Goal: Task Accomplishment & Management: Complete application form

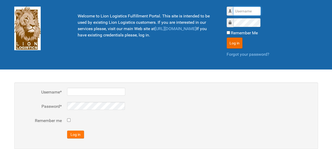
type input "al"
click at [78, 134] on button "Log in" at bounding box center [75, 134] width 17 height 8
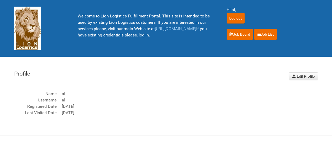
scroll to position [7, 0]
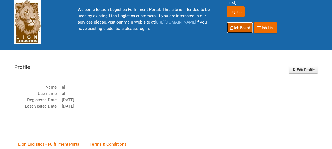
click at [231, 27] on icon at bounding box center [230, 28] width 3 height 4
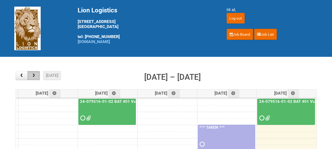
click at [36, 73] on button "button" at bounding box center [33, 75] width 12 height 9
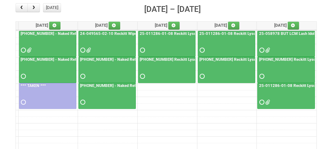
scroll to position [68, 0]
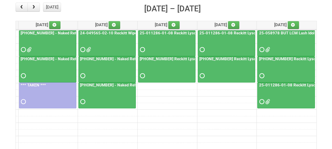
click at [100, 67] on div at bounding box center [107, 71] width 56 height 17
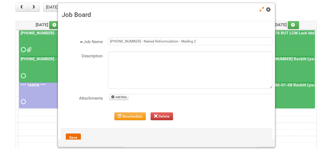
click at [269, 10] on span at bounding box center [268, 10] width 4 height 4
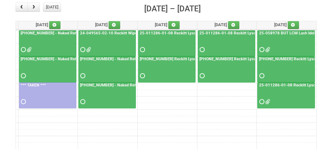
click at [108, 90] on div at bounding box center [107, 96] width 56 height 17
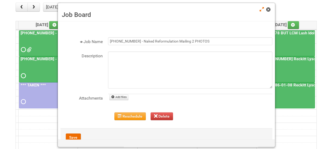
click at [268, 9] on span at bounding box center [268, 10] width 4 height 4
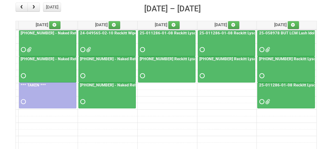
click at [47, 67] on div at bounding box center [48, 71] width 56 height 17
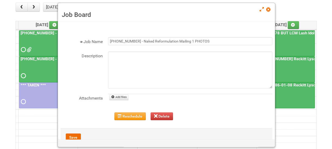
click at [268, 6] on div "Job Board" at bounding box center [166, 12] width 217 height 18
click at [269, 11] on span at bounding box center [268, 10] width 4 height 4
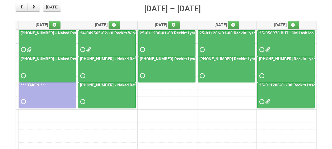
click at [48, 41] on div at bounding box center [48, 44] width 56 height 17
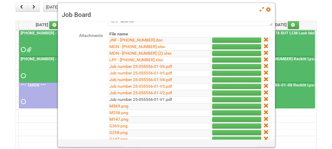
scroll to position [62, 0]
click at [269, 10] on span at bounding box center [268, 10] width 4 height 4
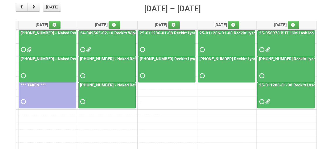
click at [52, 39] on div at bounding box center [48, 44] width 56 height 17
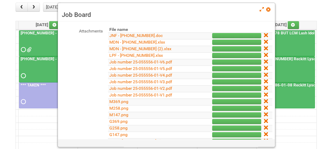
scroll to position [70, 0]
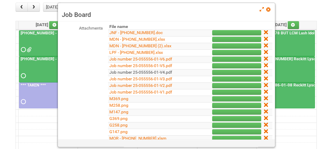
click at [167, 73] on link "Job number 25-055556-01-V4.pdf" at bounding box center [140, 72] width 63 height 5
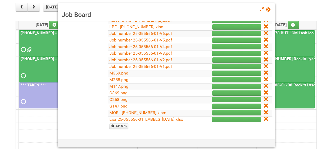
scroll to position [96, 0]
click at [5, 115] on main "× ■ - My Jobs ■ - Other Jobs Add today month week Oct 6 – 10, 2025 Mon 10/6 Tue…" at bounding box center [166, 96] width 332 height 216
click at [267, 10] on span at bounding box center [268, 10] width 4 height 4
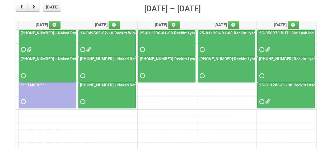
click at [110, 64] on div at bounding box center [107, 71] width 56 height 17
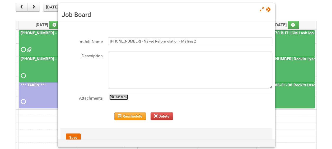
click at [116, 96] on link "Add files" at bounding box center [118, 97] width 19 height 6
type input "C:\fakepath\G147.jpg"
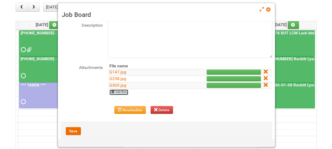
scroll to position [39, 0]
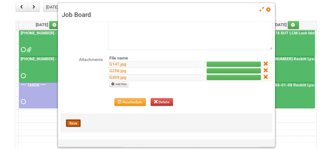
click at [72, 122] on button "Save" at bounding box center [73, 123] width 15 height 8
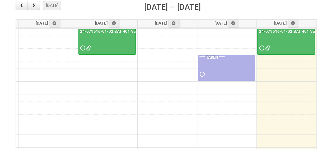
scroll to position [71, 0]
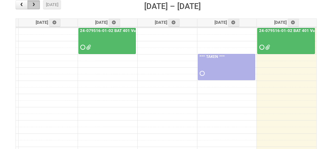
click at [35, 7] on button "button" at bounding box center [33, 4] width 12 height 9
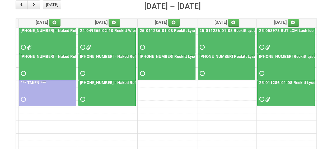
click at [103, 69] on div at bounding box center [107, 68] width 56 height 17
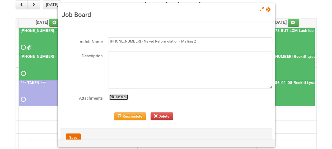
click at [117, 97] on link "Add files" at bounding box center [118, 97] width 19 height 6
type input "C:\fakepath\G147.jpg"
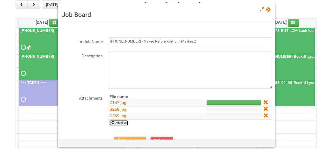
scroll to position [39, 0]
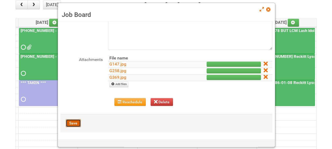
click at [69, 123] on button "Save" at bounding box center [73, 123] width 15 height 8
click at [39, 40] on div at bounding box center [48, 42] width 56 height 17
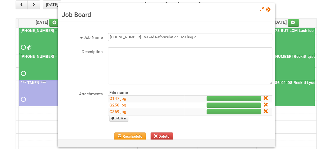
scroll to position [0, 0]
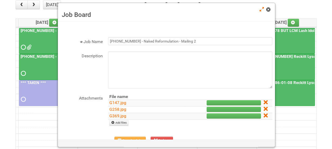
click at [267, 11] on span at bounding box center [268, 10] width 4 height 4
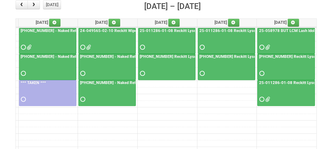
click at [60, 38] on div at bounding box center [48, 42] width 56 height 17
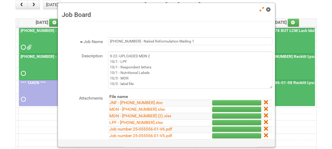
click at [267, 11] on span at bounding box center [268, 10] width 4 height 4
